Goal: Task Accomplishment & Management: Use online tool/utility

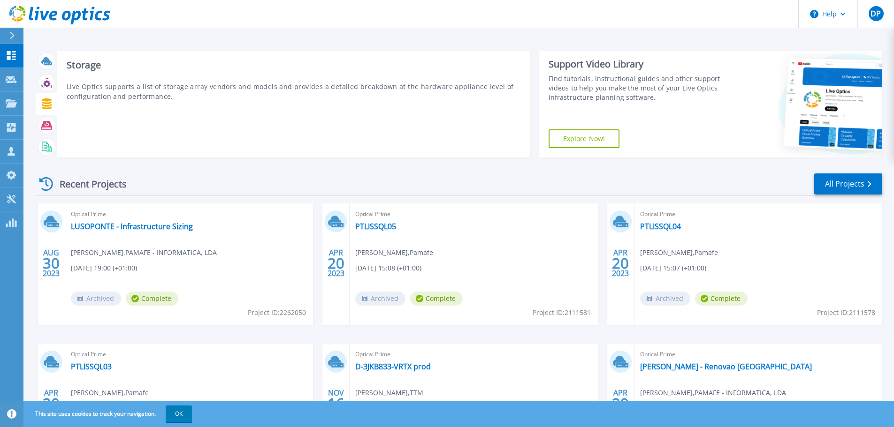
click at [46, 104] on icon at bounding box center [47, 104] width 10 height 11
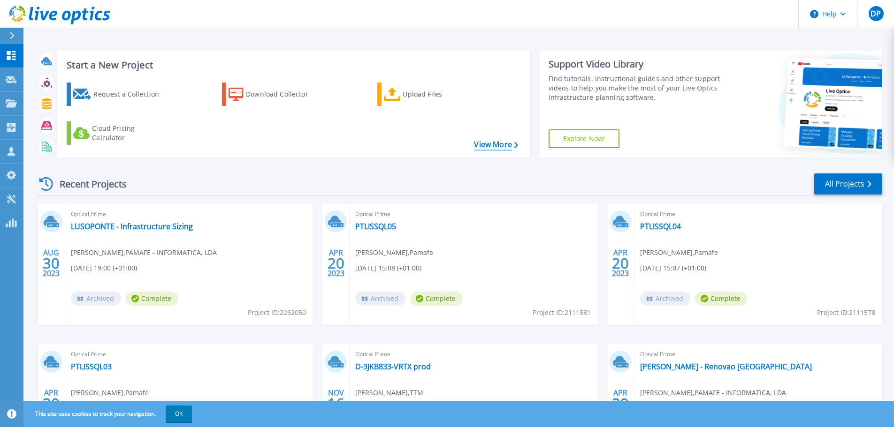
click at [489, 140] on link "View More" at bounding box center [496, 144] width 44 height 9
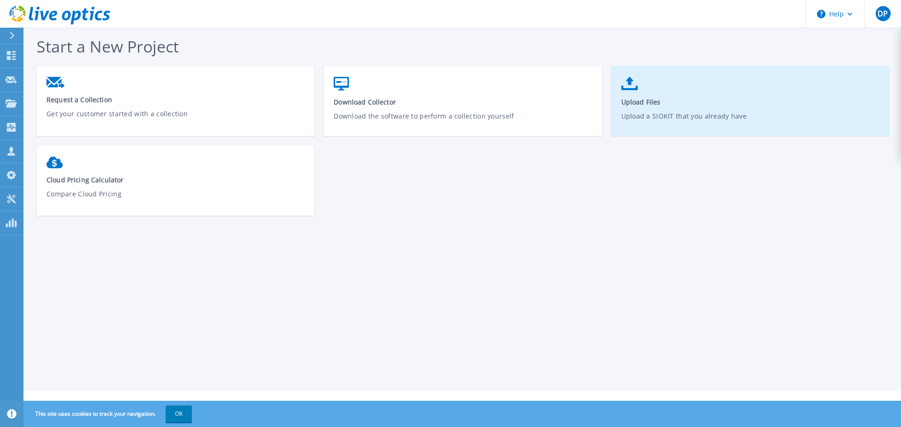
click at [707, 90] on link "Upload Files Upload a SIOKIT that you already have" at bounding box center [750, 105] width 278 height 67
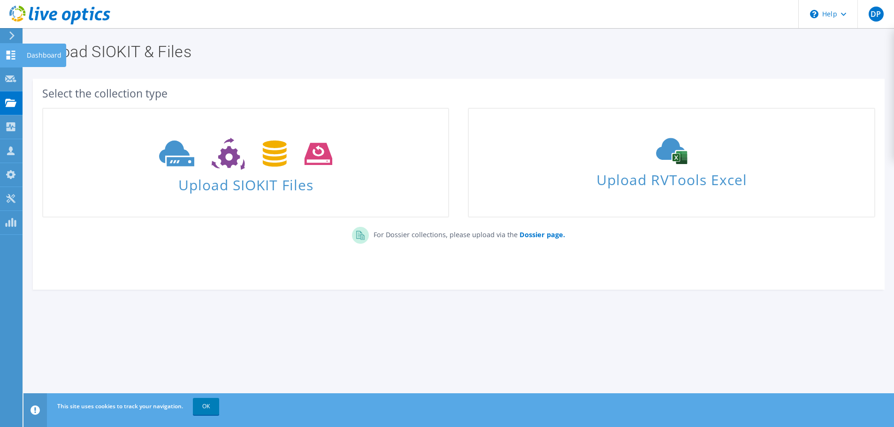
click at [14, 55] on icon at bounding box center [10, 55] width 11 height 9
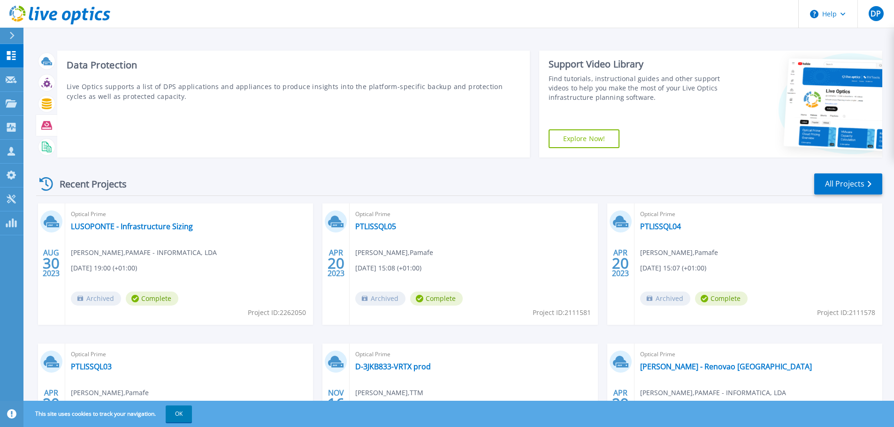
click at [45, 129] on icon at bounding box center [46, 125] width 11 height 8
click at [49, 128] on icon at bounding box center [46, 125] width 11 height 8
click at [44, 124] on icon at bounding box center [46, 125] width 11 height 8
click at [49, 147] on icon at bounding box center [46, 147] width 11 height 11
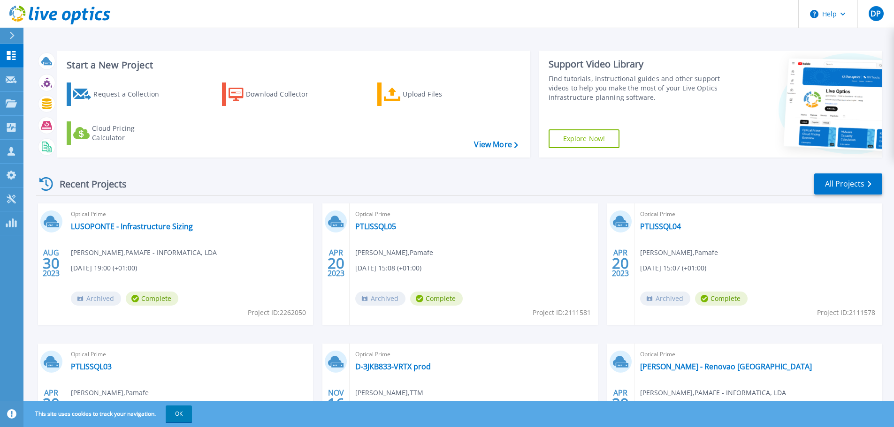
click at [81, 33] on div "Start a New Project Request a Collection Download Collector Upload Files Cloud …" at bounding box center [458, 246] width 870 height 492
click at [426, 95] on div "Upload Files" at bounding box center [440, 94] width 75 height 19
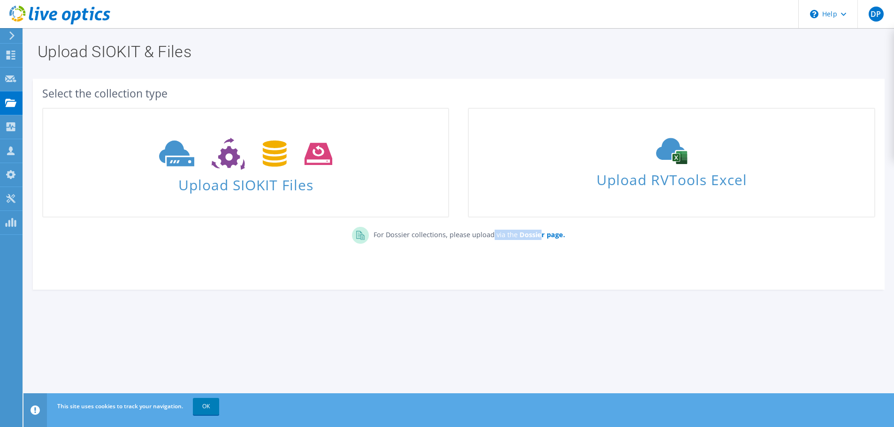
drag, startPoint x: 381, startPoint y: 236, endPoint x: 540, endPoint y: 240, distance: 159.1
click at [540, 240] on p "For Dossier collections, please upload via the Dossier page." at bounding box center [467, 233] width 196 height 13
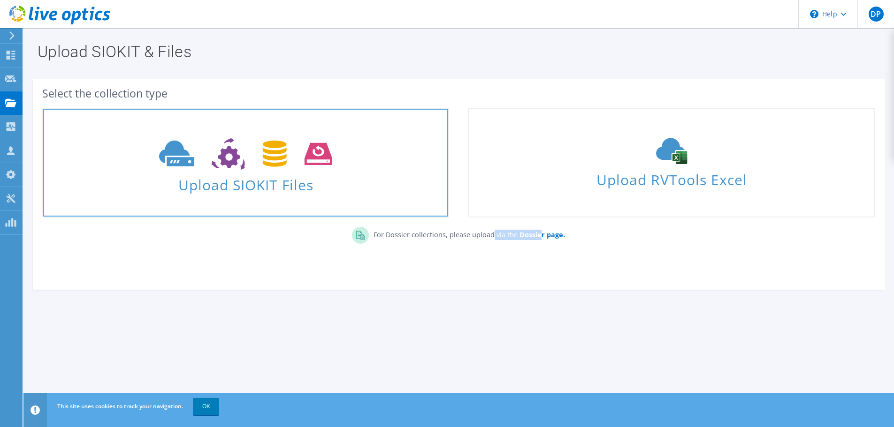
click at [250, 166] on icon at bounding box center [245, 154] width 173 height 32
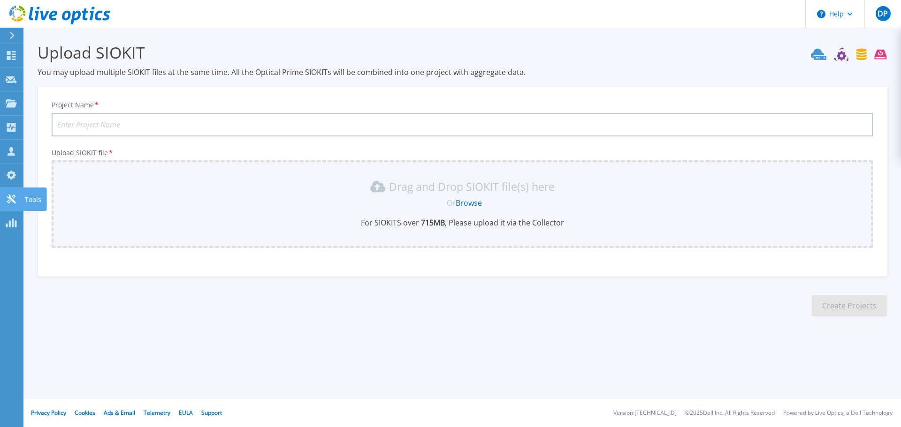
click at [14, 199] on icon at bounding box center [11, 199] width 11 height 9
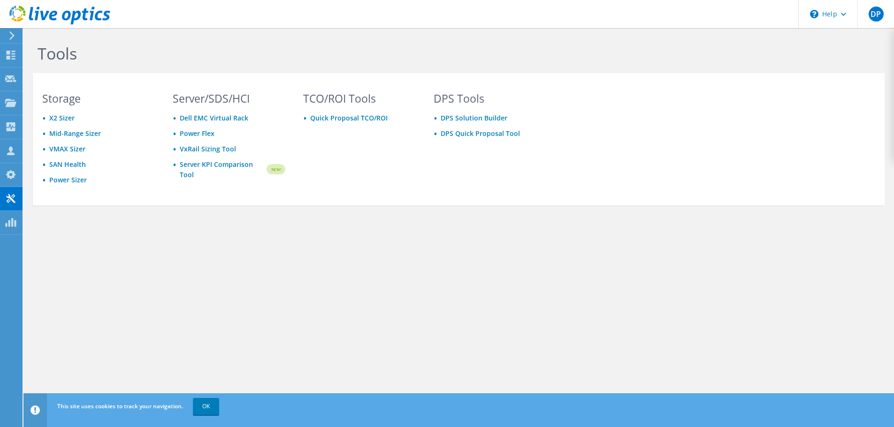
click at [12, 39] on icon at bounding box center [11, 35] width 7 height 8
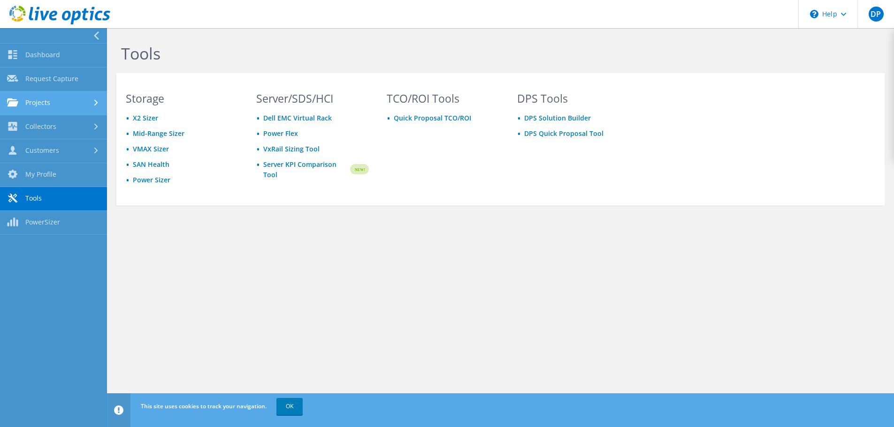
click at [65, 103] on link "Projects" at bounding box center [53, 104] width 107 height 24
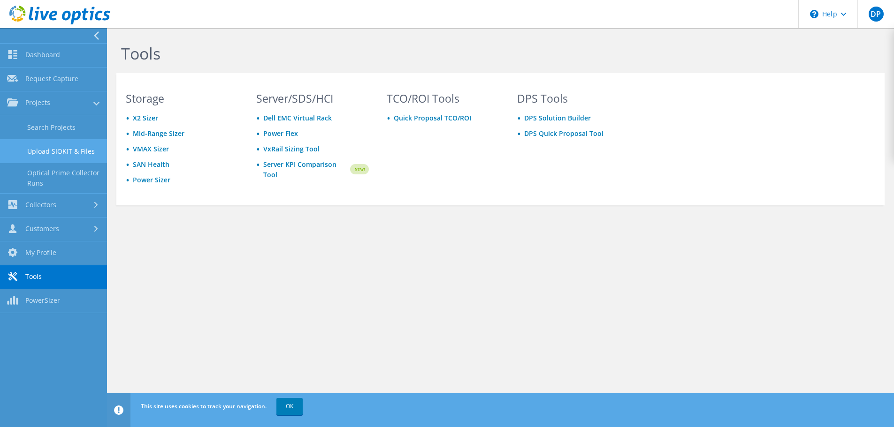
click at [69, 153] on link "Upload SIOKIT & Files" at bounding box center [53, 151] width 107 height 24
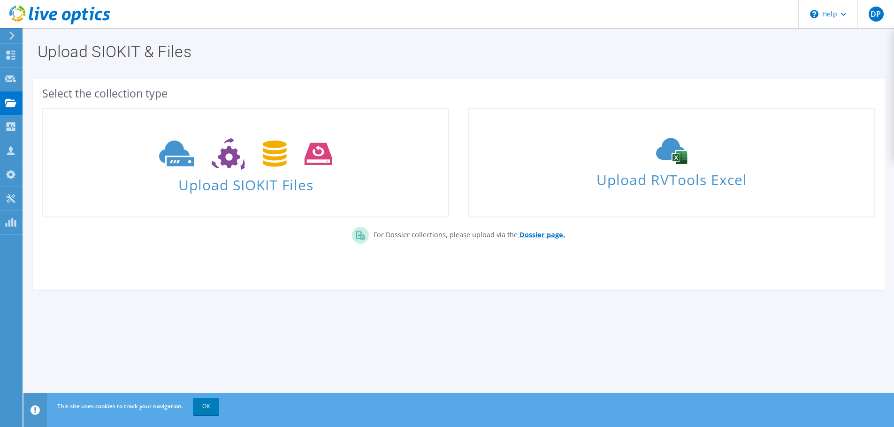
click at [537, 235] on b "Dossier page." at bounding box center [542, 234] width 46 height 9
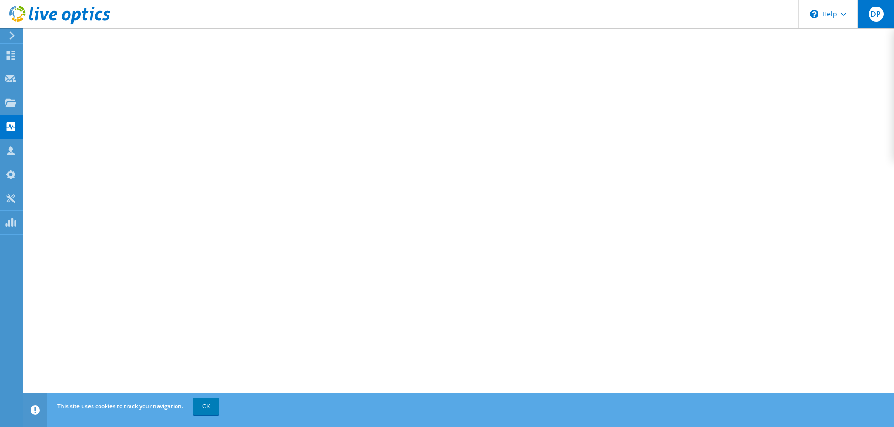
click at [875, 18] on span "DP" at bounding box center [876, 14] width 15 height 15
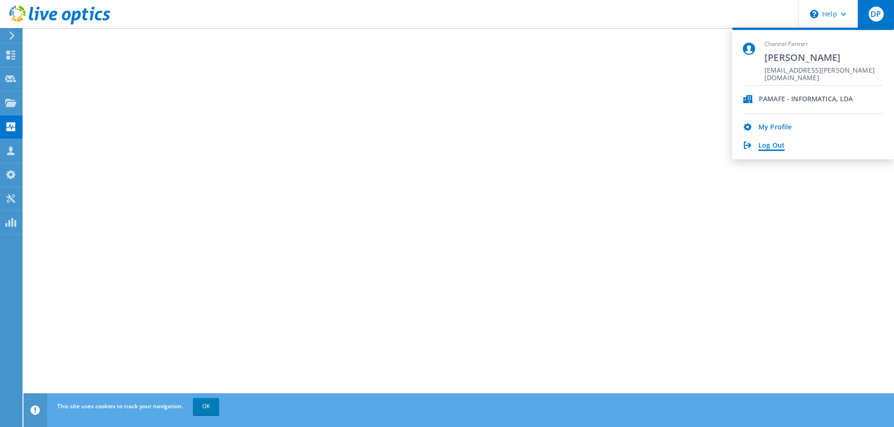
click at [776, 146] on link "Log Out" at bounding box center [771, 146] width 26 height 9
